Goal: Task Accomplishment & Management: Manage account settings

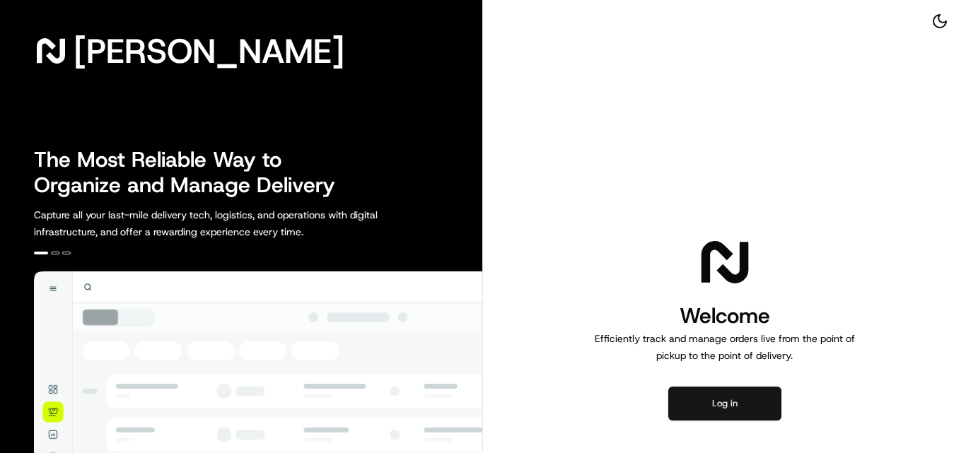
click at [715, 398] on button "Log in" at bounding box center [724, 404] width 113 height 34
